Goal: Task Accomplishment & Management: Manage account settings

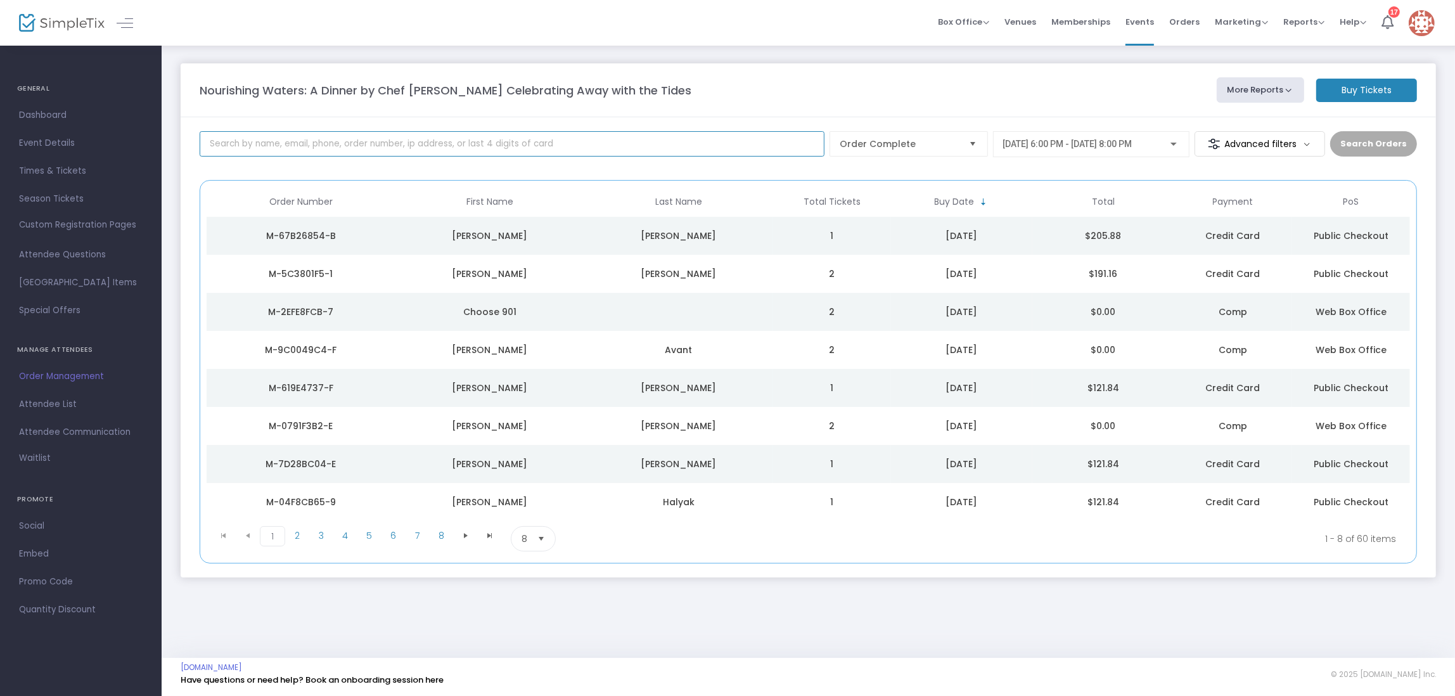
click at [521, 146] on input at bounding box center [512, 143] width 625 height 25
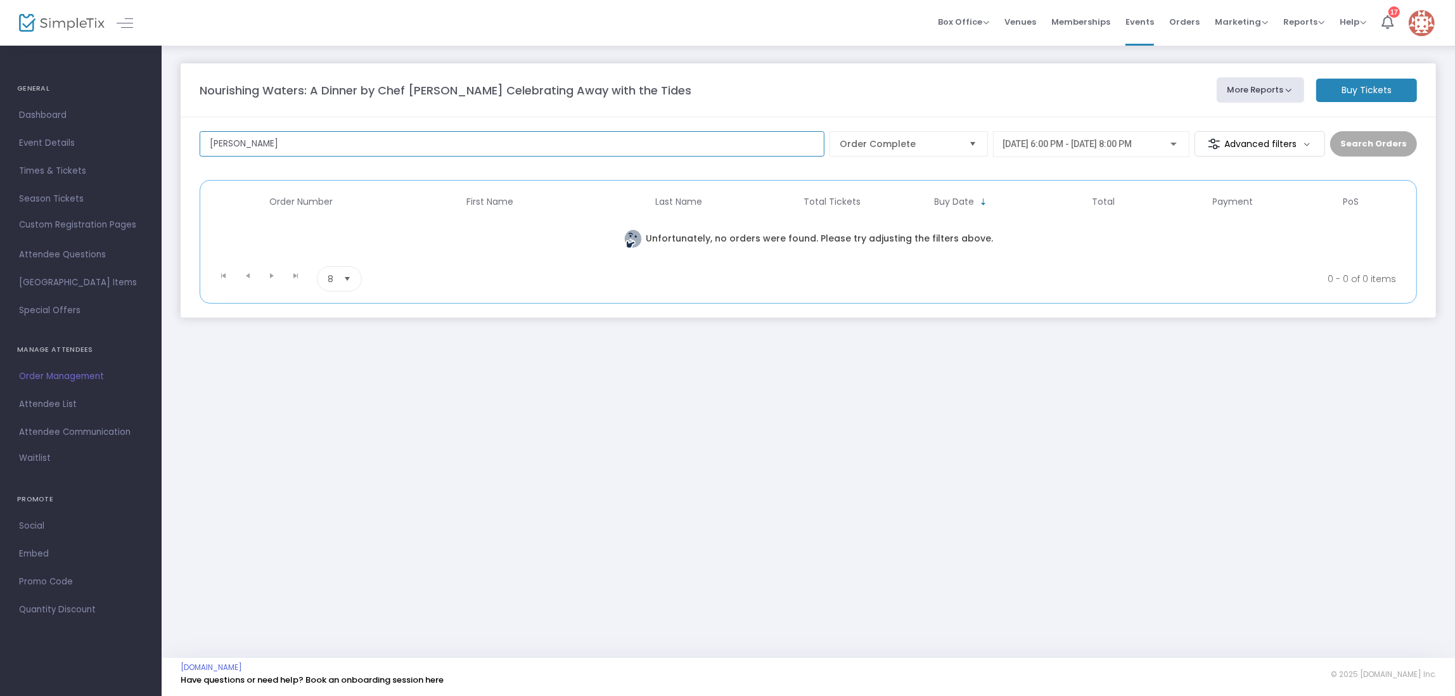
click at [385, 148] on input "[PERSON_NAME]" at bounding box center [512, 143] width 625 height 25
click at [705, 136] on input "[PERSON_NAME]" at bounding box center [512, 143] width 625 height 25
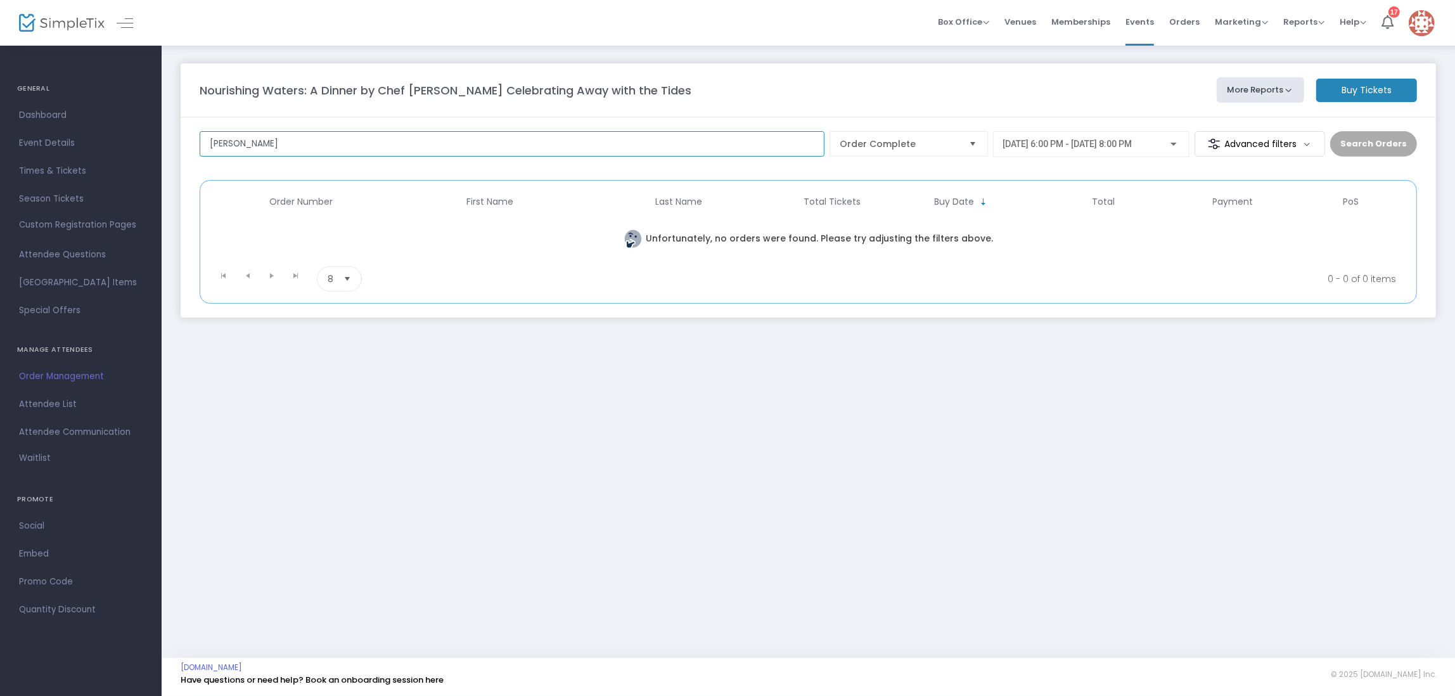
click at [705, 136] on input "[PERSON_NAME]" at bounding box center [512, 143] width 625 height 25
type input "council"
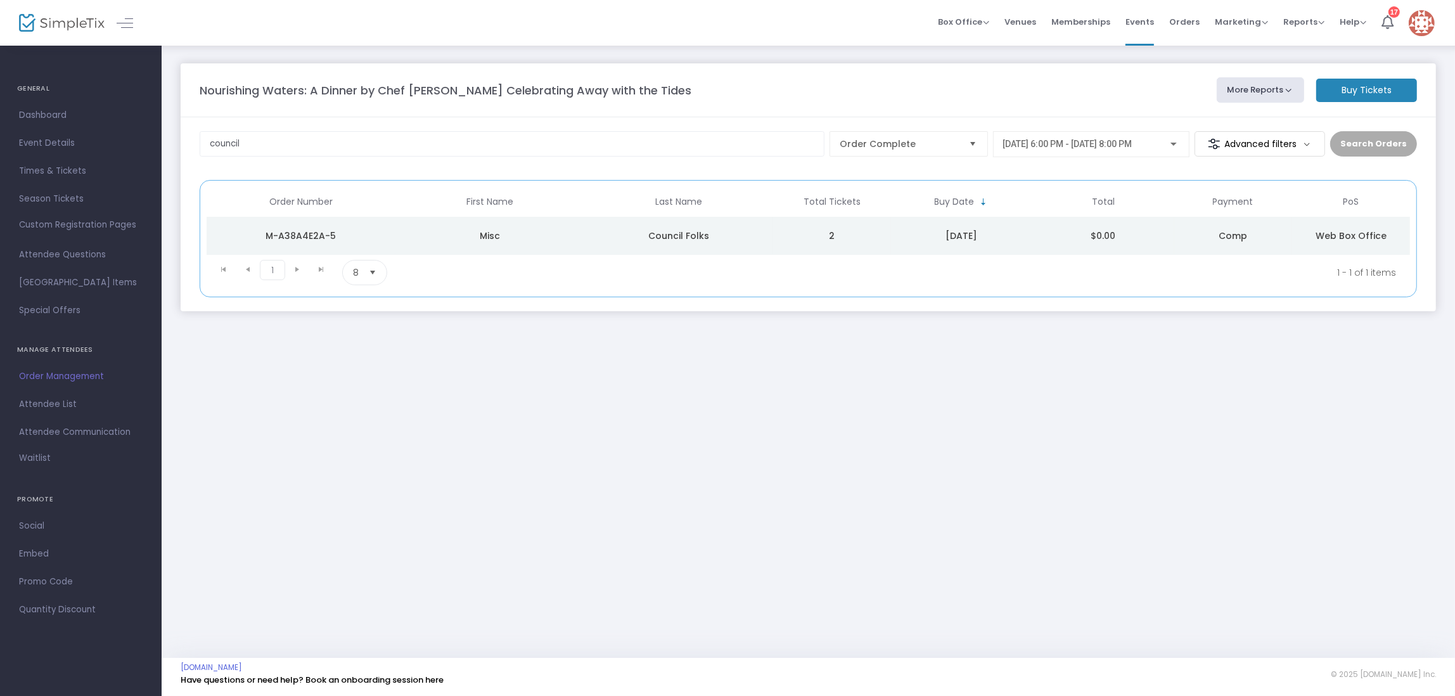
click at [752, 240] on div "Council Folks" at bounding box center [678, 235] width 182 height 13
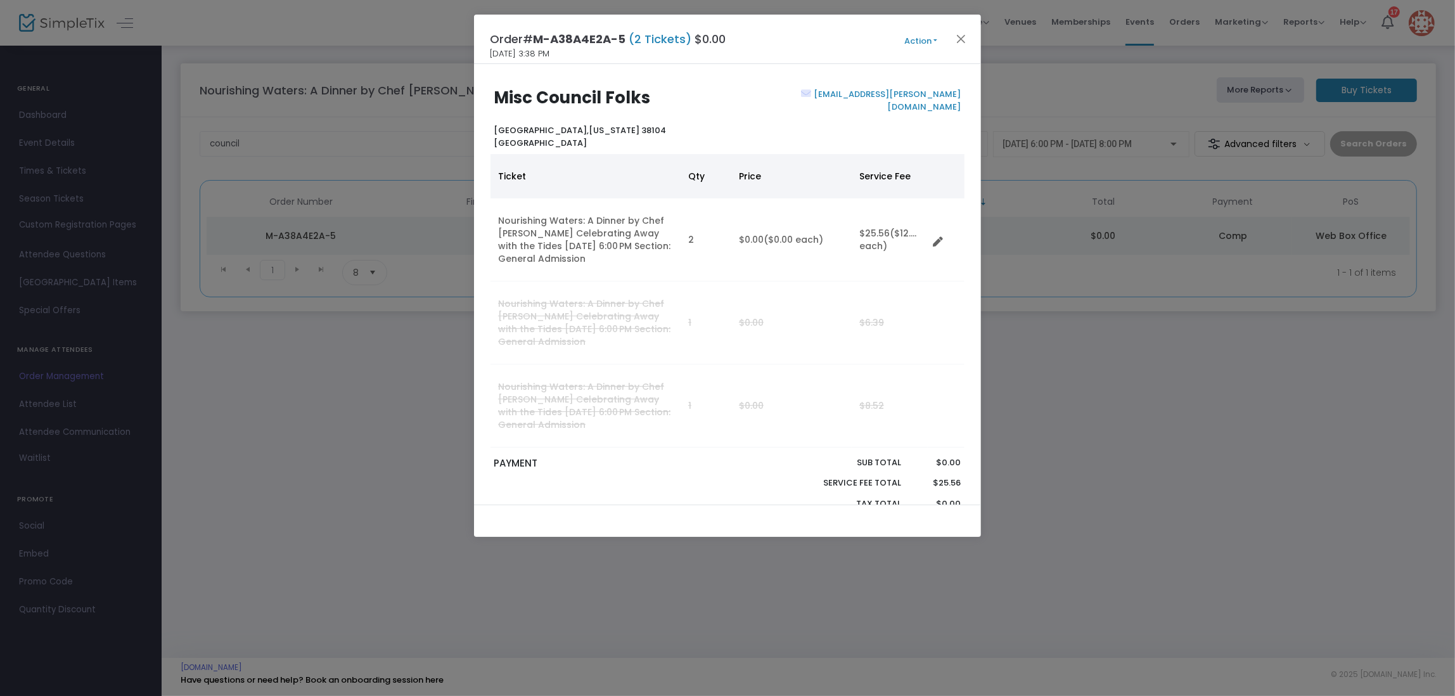
click at [924, 32] on span "Action Mark Admitted Edit Order Edit Attendee Details Add Another Ticket Print …" at bounding box center [944, 39] width 73 height 14
click at [923, 42] on button "Action" at bounding box center [921, 41] width 76 height 14
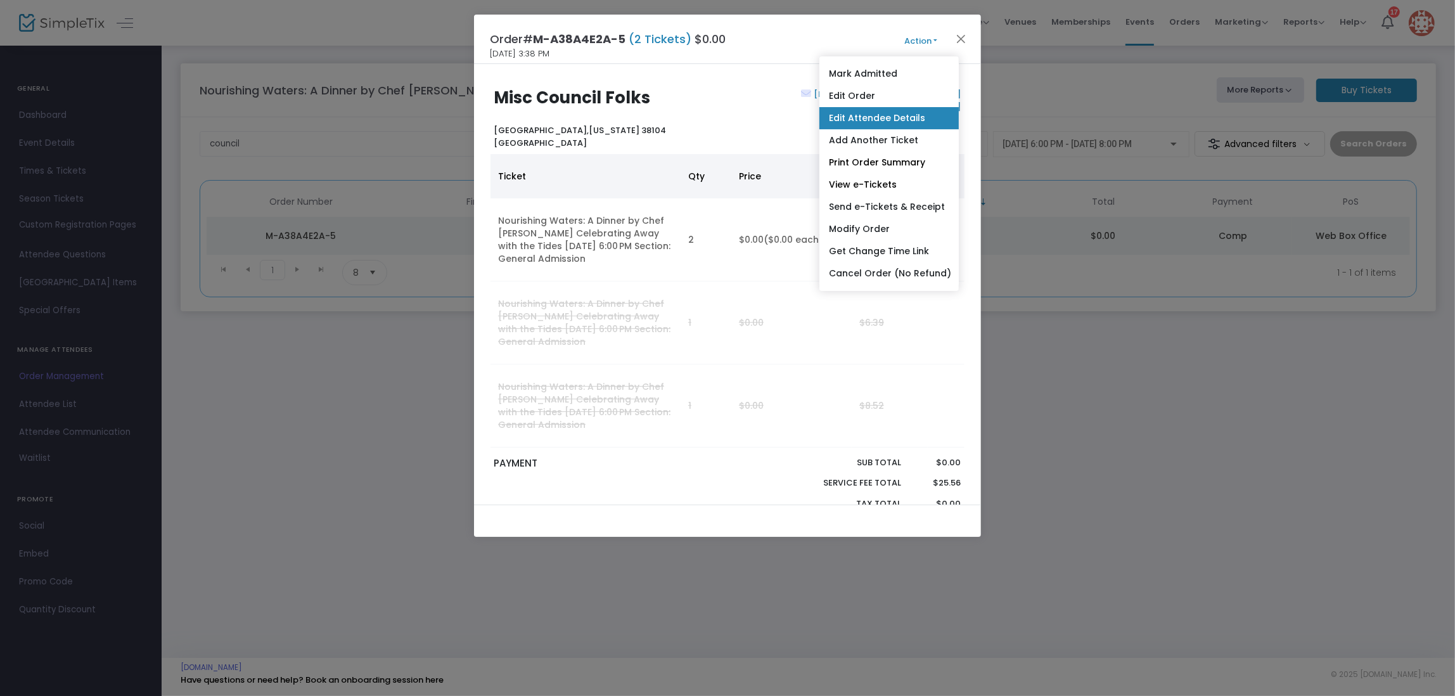
click at [861, 117] on link "Edit Attendee Details" at bounding box center [888, 118] width 139 height 22
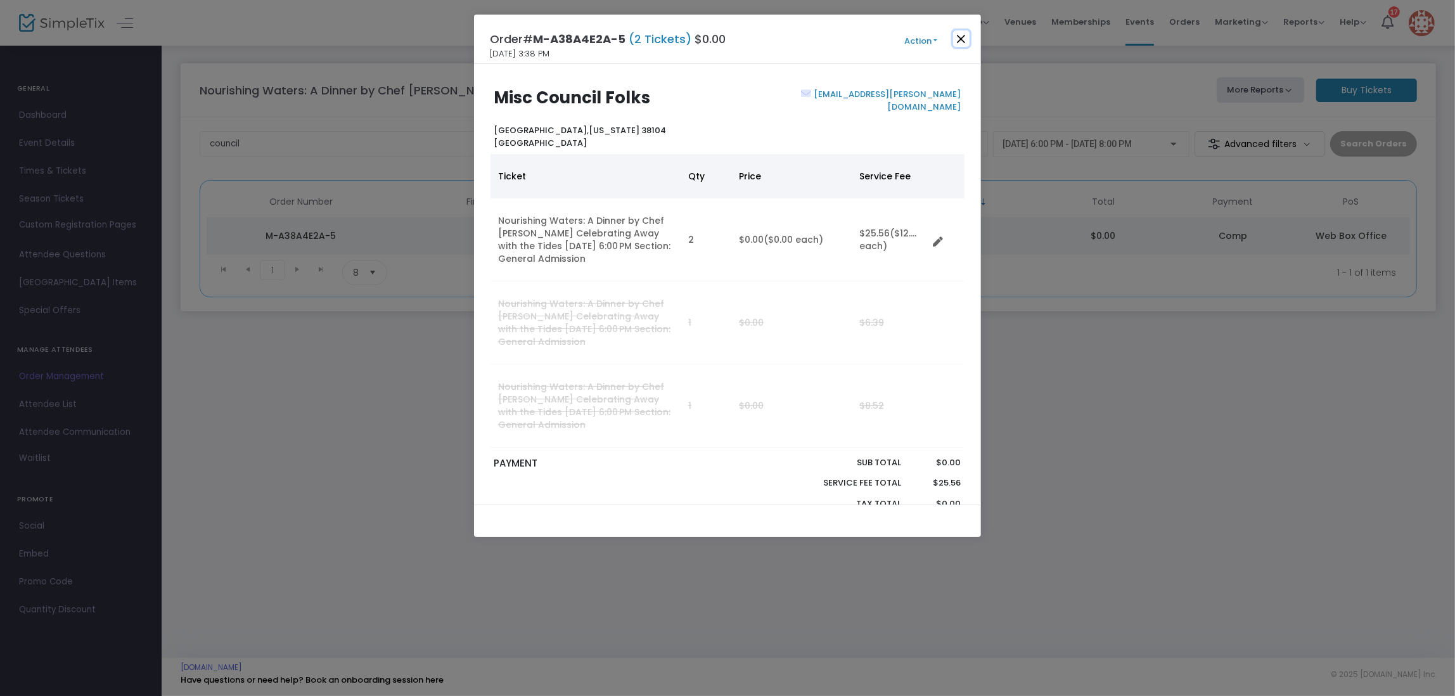
click at [959, 38] on button "Close" at bounding box center [961, 38] width 16 height 16
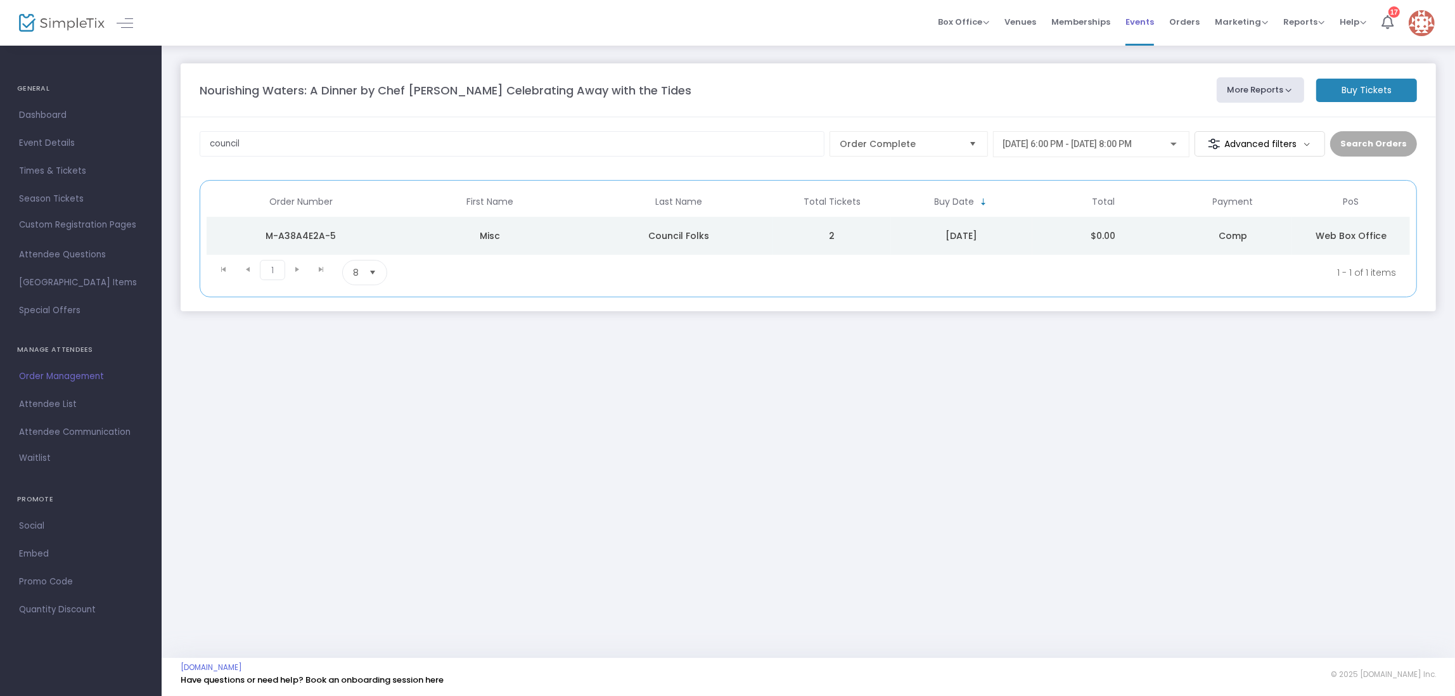
click at [1141, 20] on span "Events" at bounding box center [1139, 22] width 29 height 32
